Goal: Task Accomplishment & Management: Use online tool/utility

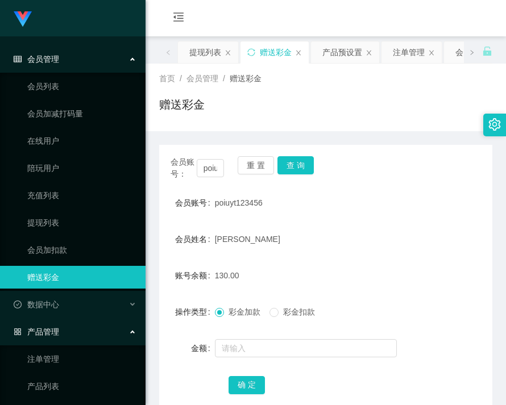
scroll to position [114, 0]
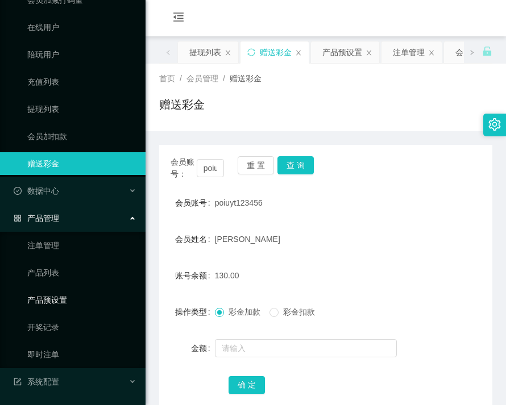
click at [53, 305] on link "产品预设置" at bounding box center [81, 300] width 109 height 23
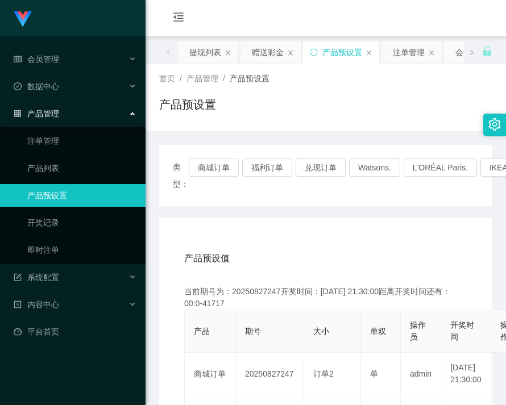
click at [206, 178] on div "类型： 商城订单 福利订单 兑现订单 Watsons. L'ORÉAL Paris. IKEA. [GEOGRAPHIC_DATA]. COURTS." at bounding box center [326, 176] width 306 height 34
click at [207, 175] on button "商城订单" at bounding box center [214, 168] width 50 height 18
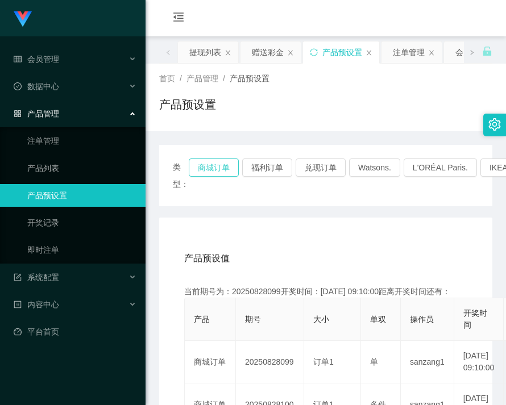
click at [207, 175] on button "商城订单" at bounding box center [214, 168] width 50 height 18
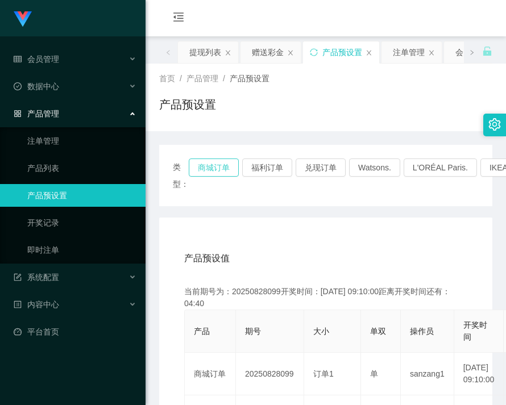
click at [207, 175] on button "商城订单" at bounding box center [214, 168] width 50 height 18
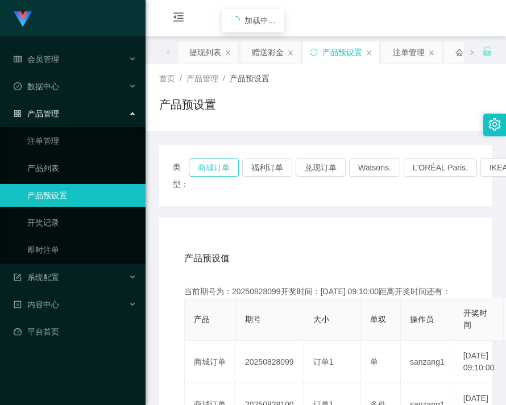
click at [207, 175] on button "商城订单" at bounding box center [214, 168] width 50 height 18
click at [325, 163] on button "兑现订单" at bounding box center [321, 168] width 50 height 18
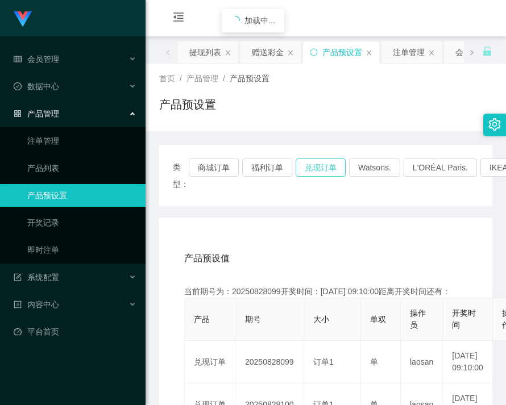
click at [325, 163] on button "兑现订单" at bounding box center [321, 168] width 50 height 18
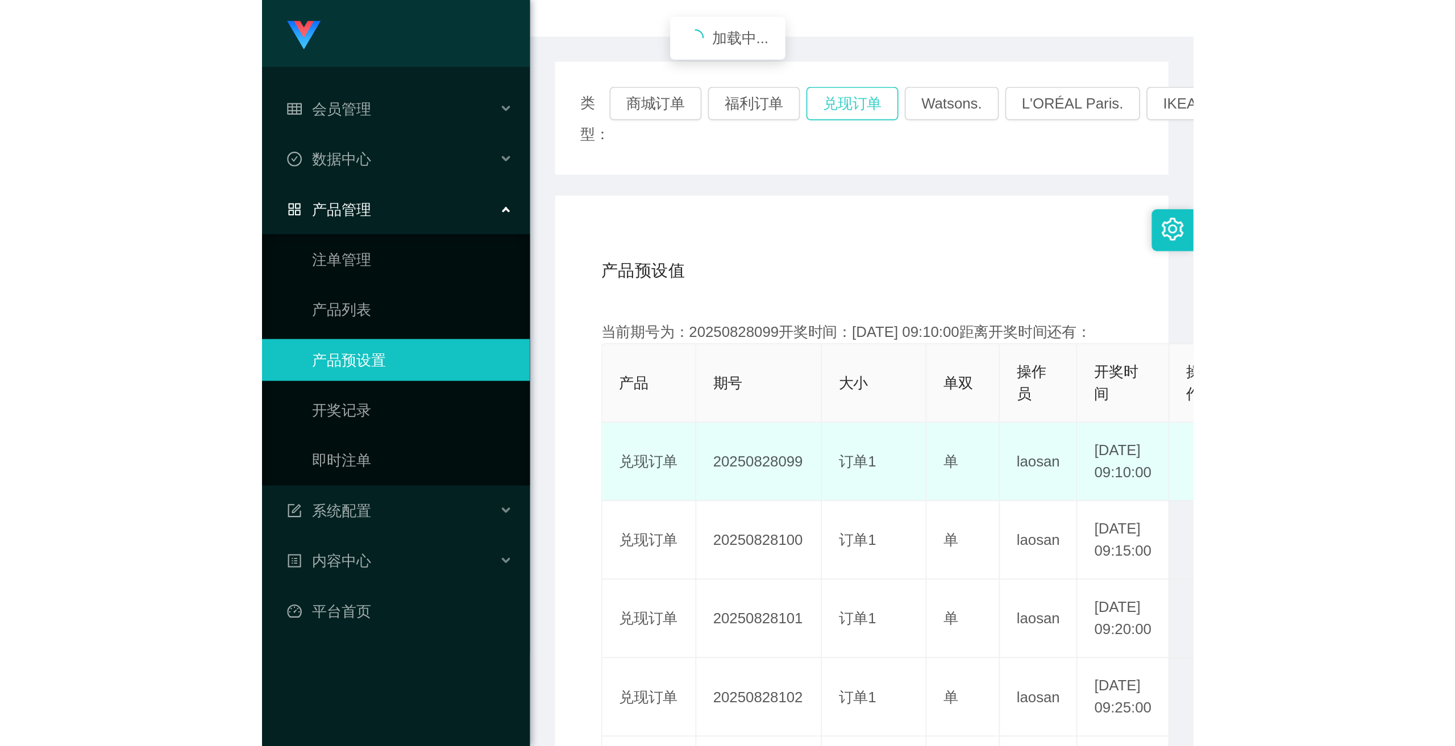
scroll to position [114, 0]
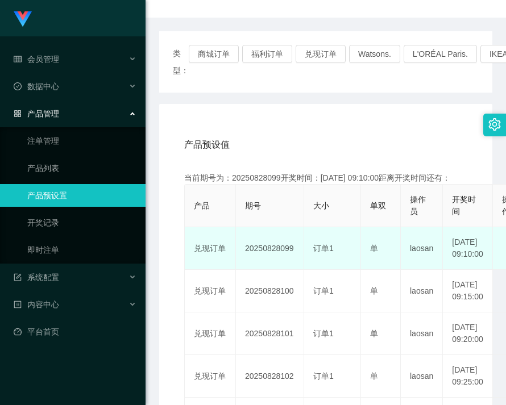
click at [272, 263] on td "20250828099" at bounding box center [270, 248] width 68 height 43
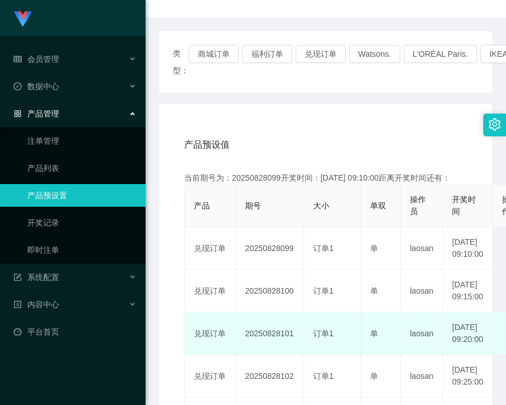
drag, startPoint x: 272, startPoint y: 263, endPoint x: 491, endPoint y: 374, distance: 246.1
click at [272, 264] on td "20250828099" at bounding box center [270, 248] width 68 height 43
copy td "20250828099"
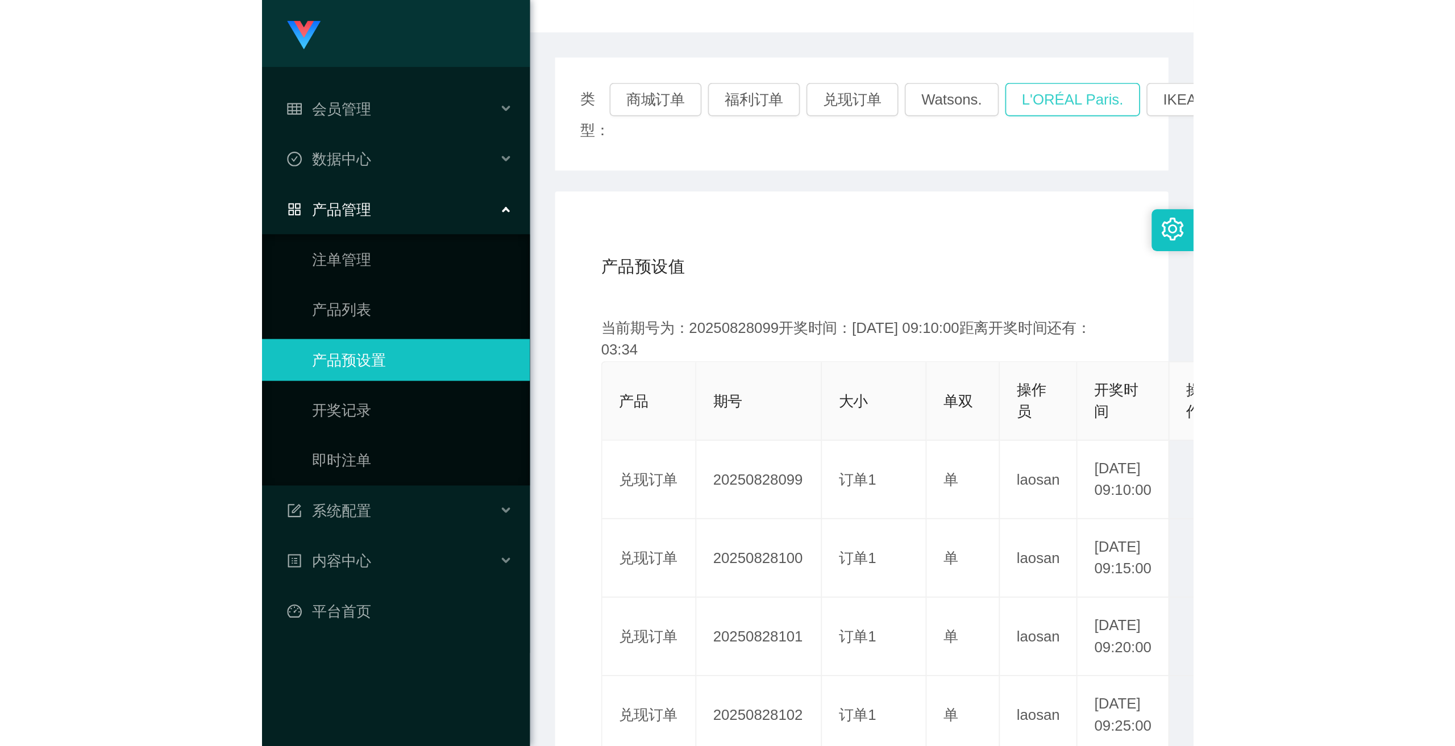
scroll to position [0, 0]
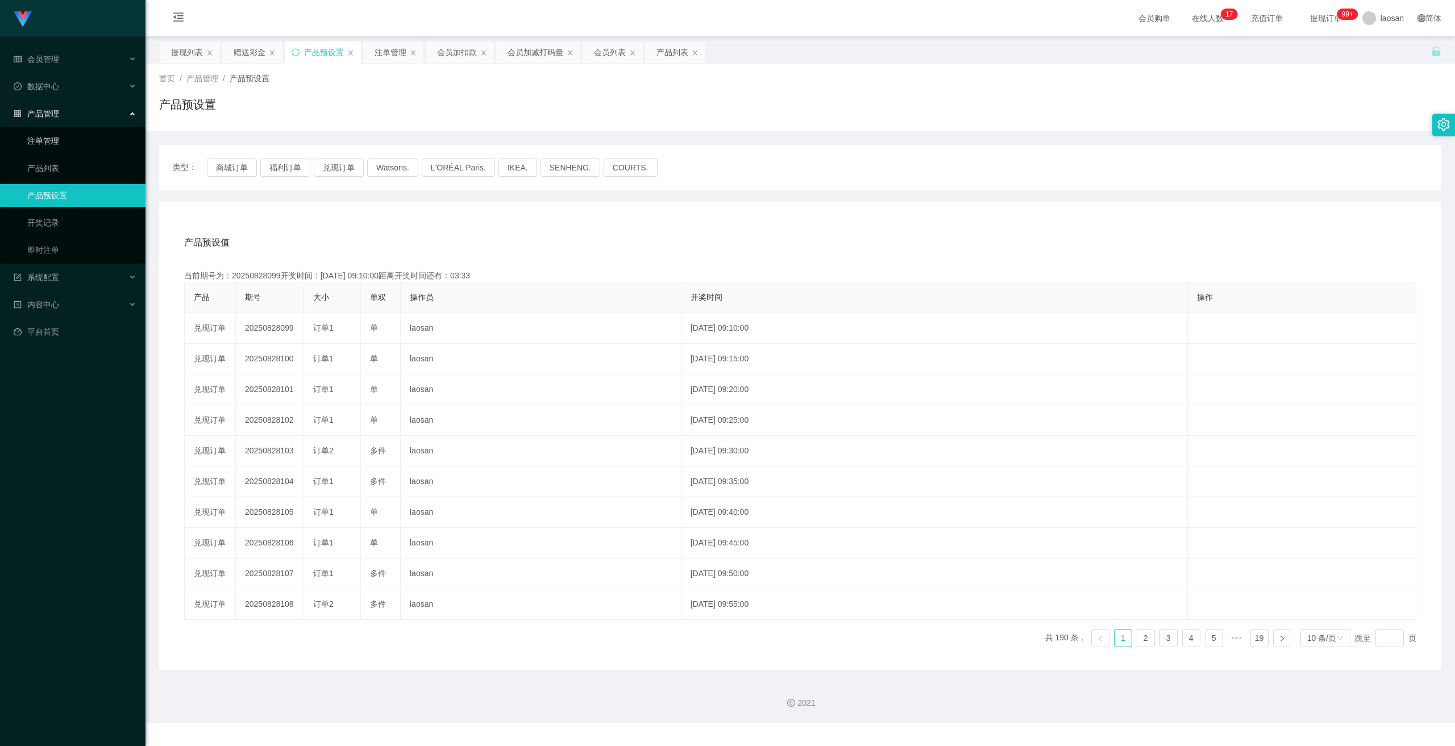
click at [40, 140] on link "注单管理" at bounding box center [81, 141] width 109 height 23
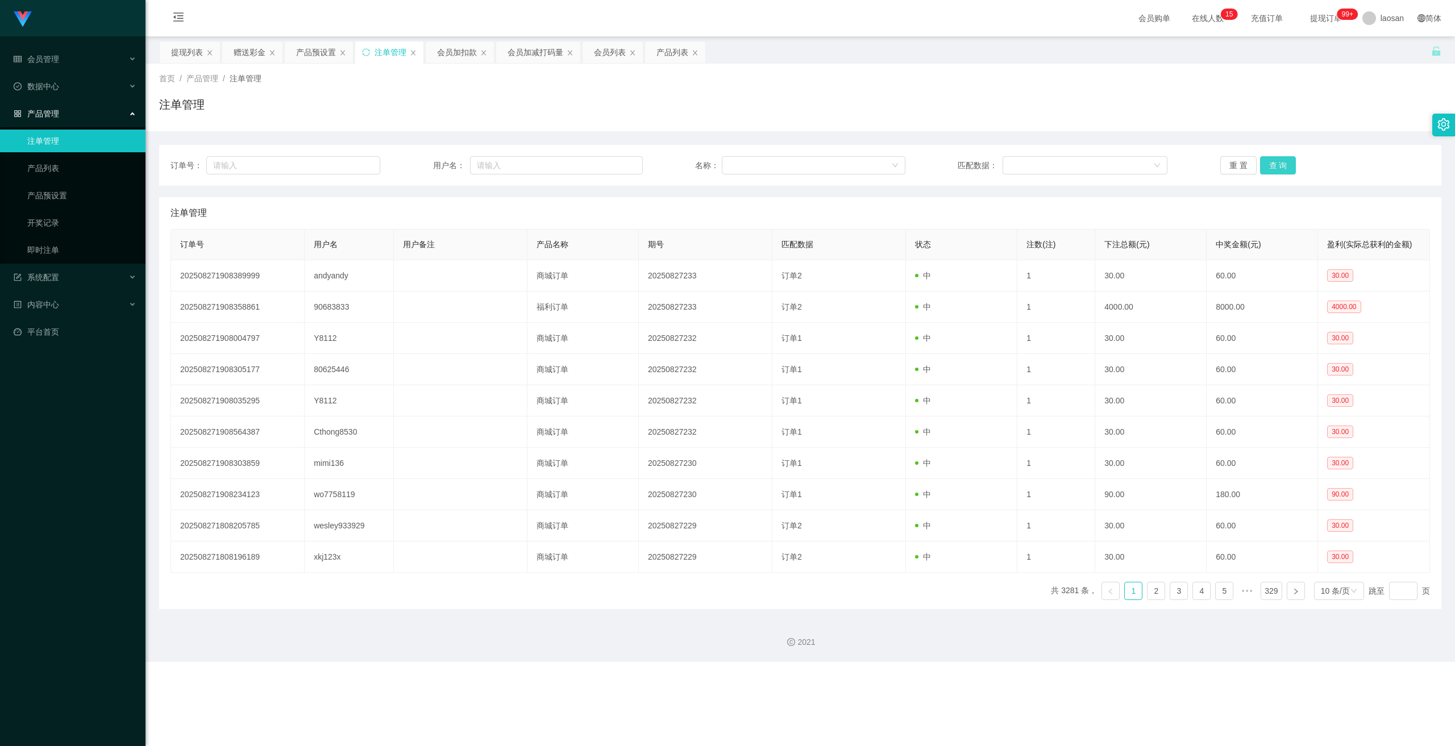
click at [505, 169] on button "查 询" at bounding box center [1278, 165] width 36 height 18
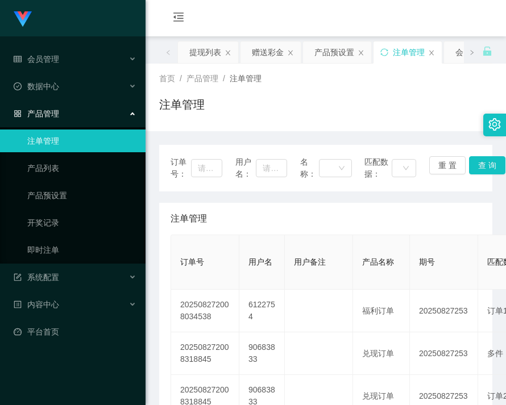
click at [368, 227] on div "注单管理" at bounding box center [326, 219] width 310 height 32
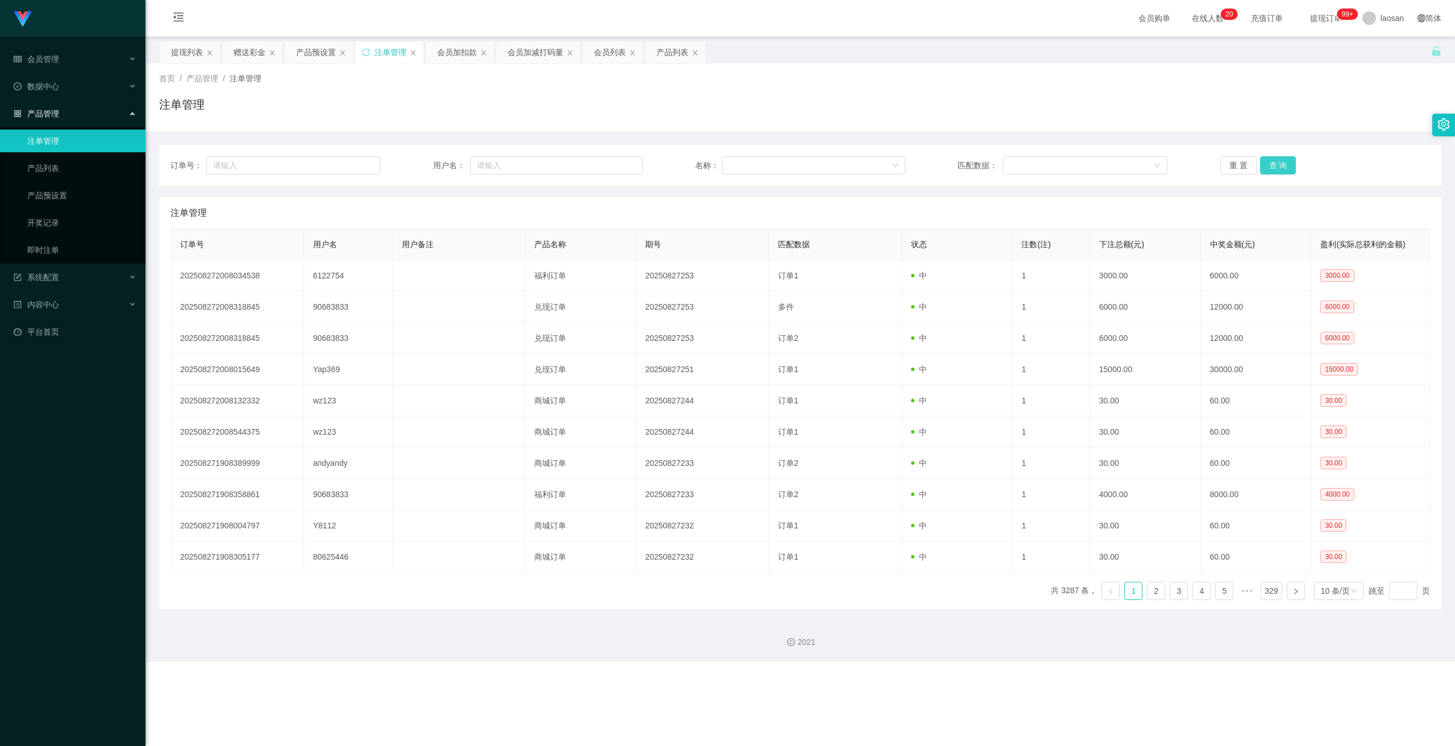
click at [505, 165] on button "查 询" at bounding box center [1278, 165] width 36 height 18
click at [505, 165] on button "查 询" at bounding box center [1284, 165] width 49 height 18
click at [505, 165] on div "重 置 查 询" at bounding box center [1325, 165] width 210 height 18
click at [505, 165] on button "查 询" at bounding box center [1278, 165] width 36 height 18
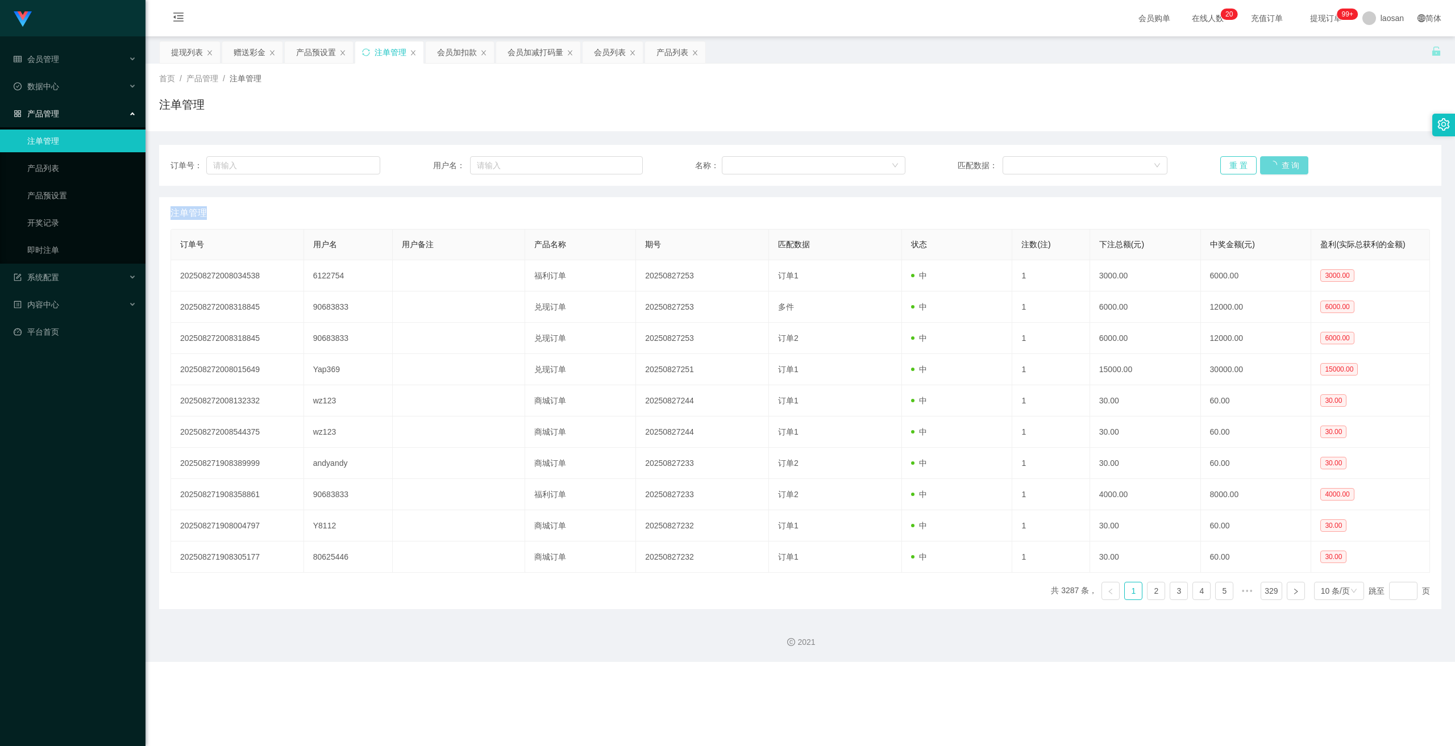
drag, startPoint x: 1272, startPoint y: 165, endPoint x: 1252, endPoint y: 168, distance: 20.2
click at [505, 165] on div "重 置 查 询" at bounding box center [1325, 165] width 210 height 18
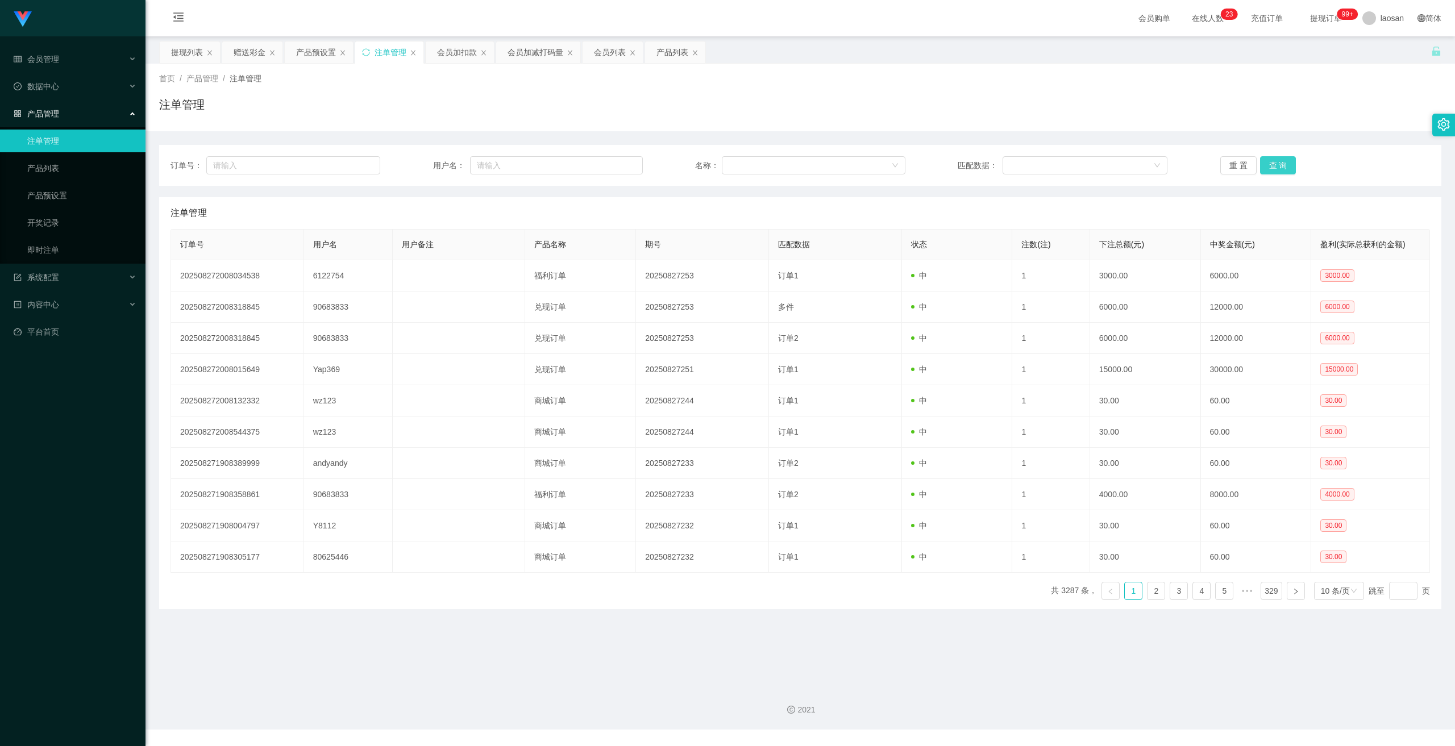
click at [1270, 160] on button "查 询" at bounding box center [1278, 165] width 36 height 18
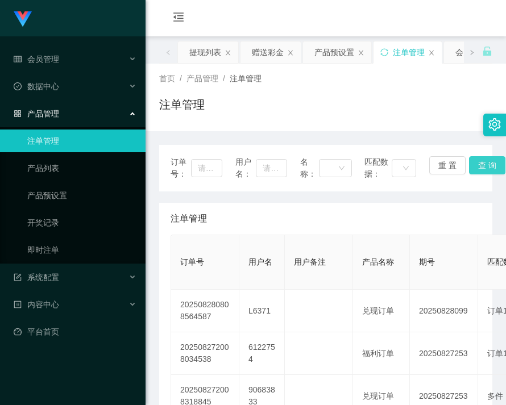
click at [469, 165] on button "查 询" at bounding box center [487, 165] width 36 height 18
click at [468, 165] on div "重 置 查 询" at bounding box center [455, 168] width 52 height 24
click at [469, 165] on button "查 询" at bounding box center [487, 165] width 36 height 18
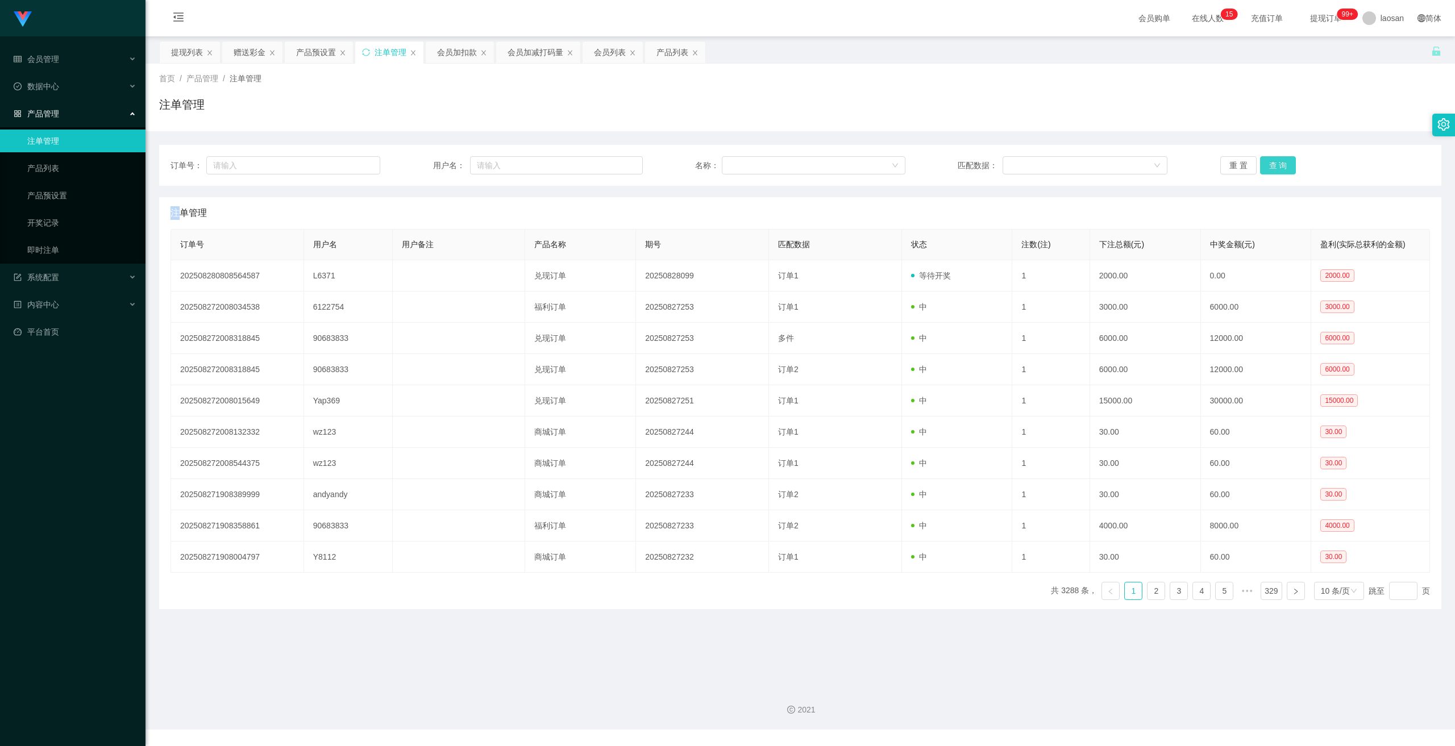
click at [1263, 159] on button "查 询" at bounding box center [1278, 165] width 36 height 18
